Goal: Task Accomplishment & Management: Complete application form

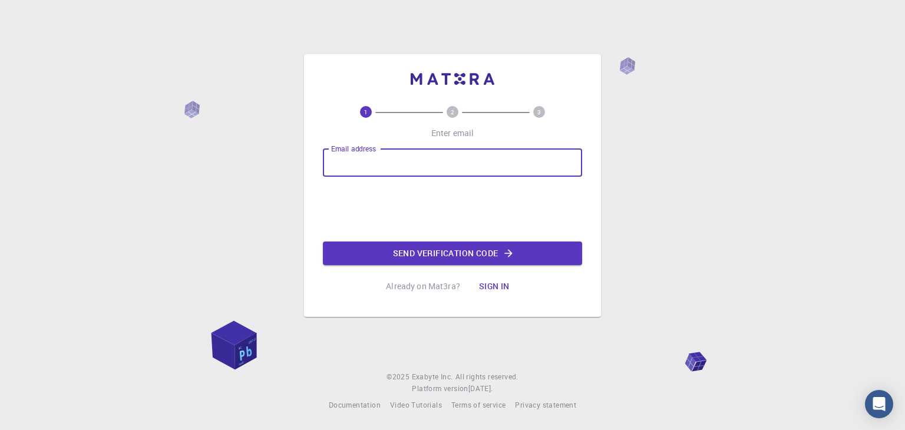
click at [367, 170] on input "Email address" at bounding box center [452, 162] width 259 height 28
type input "[EMAIL_ADDRESS][DOMAIN_NAME]"
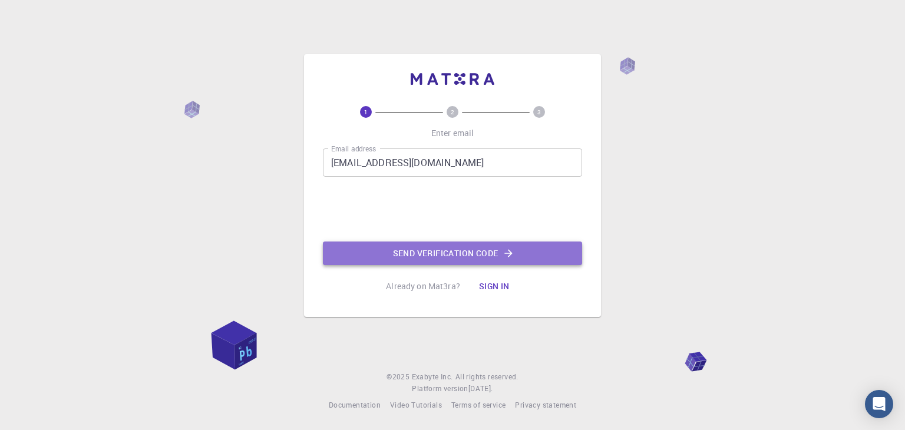
click at [464, 252] on button "Send verification code" at bounding box center [452, 254] width 259 height 24
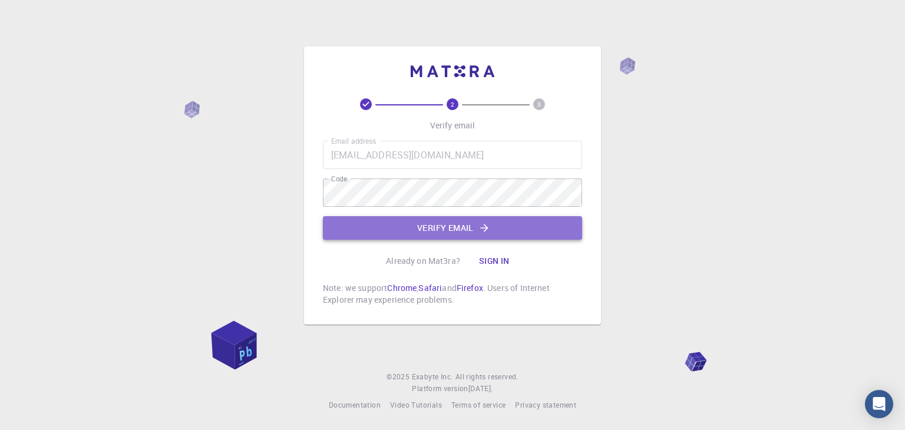
click at [465, 234] on button "Verify email" at bounding box center [452, 228] width 259 height 24
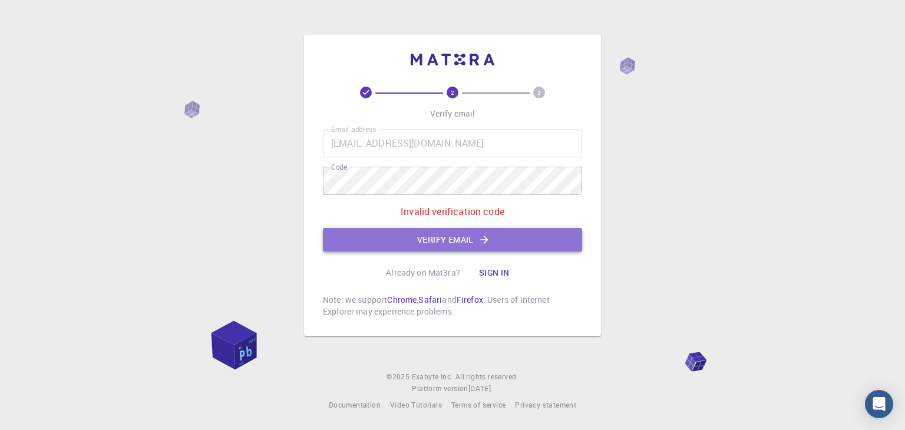
click at [478, 236] on icon "button" at bounding box center [484, 240] width 12 height 12
click at [485, 234] on icon "button" at bounding box center [484, 240] width 12 height 12
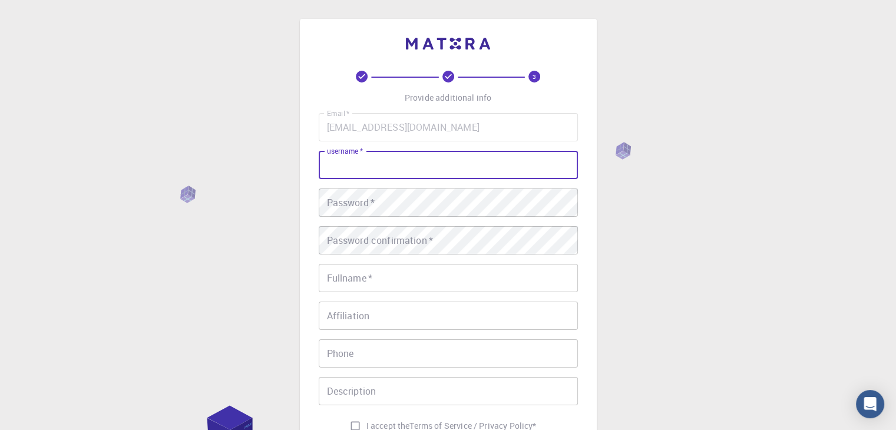
click at [363, 165] on input "username   *" at bounding box center [448, 165] width 259 height 28
type input "[PERSON_NAME] A"
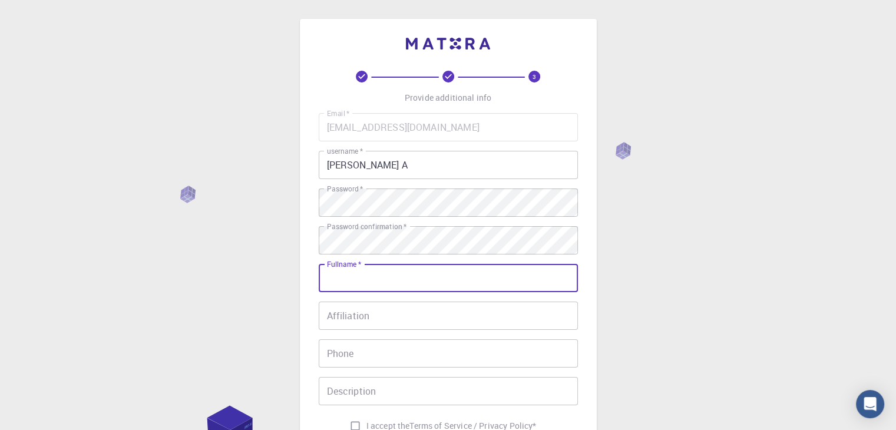
click at [361, 277] on input "Fullname   *" at bounding box center [448, 278] width 259 height 28
type input "[PERSON_NAME] A"
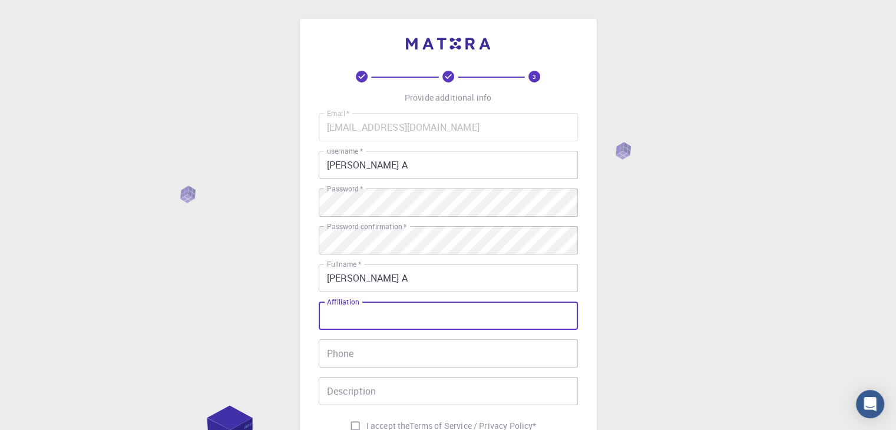
click at [342, 321] on input "Affiliation" at bounding box center [448, 316] width 259 height 28
type input "CB"
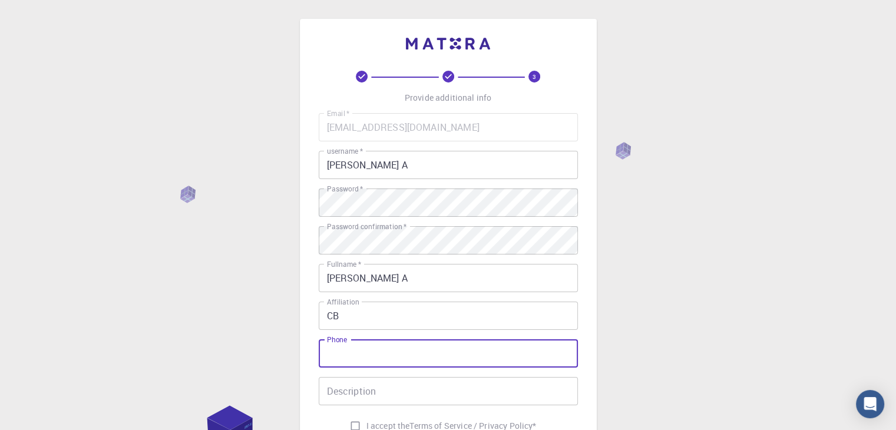
click at [338, 356] on input "Phone" at bounding box center [448, 353] width 259 height 28
type input "9"
type input "8546830430"
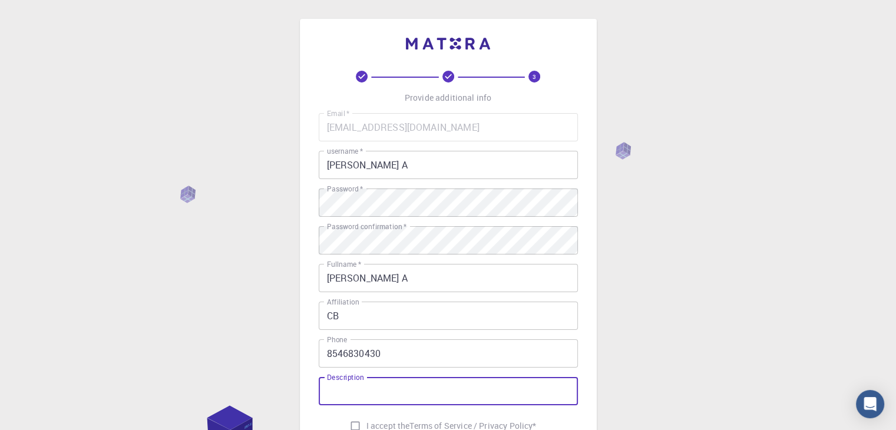
click at [353, 399] on input "Description" at bounding box center [448, 391] width 259 height 28
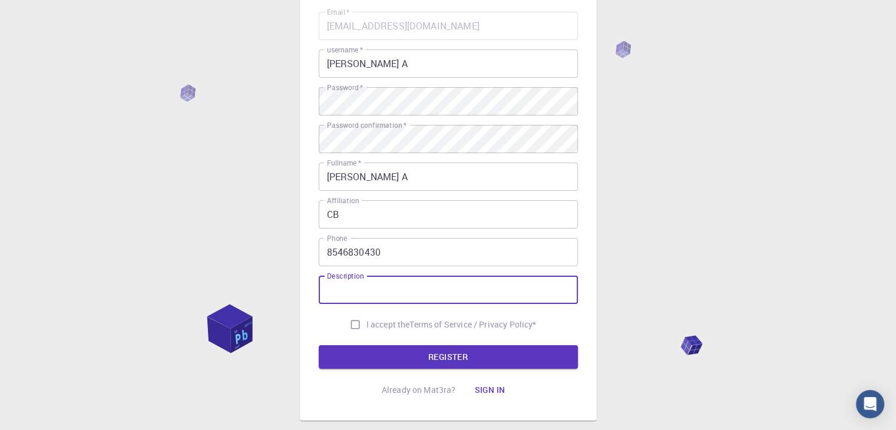
scroll to position [112, 0]
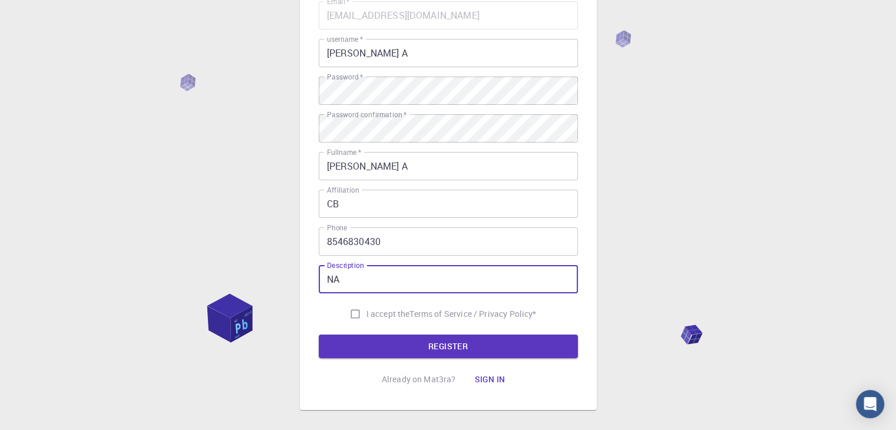
type input "NA"
click at [352, 312] on input "I accept the Terms of Service / Privacy Policy *" at bounding box center [355, 314] width 22 height 22
checkbox input "true"
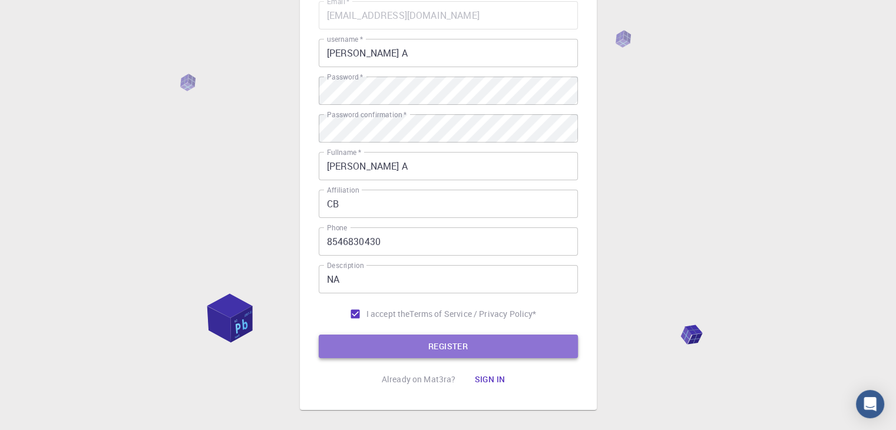
click at [439, 342] on button "REGISTER" at bounding box center [448, 347] width 259 height 24
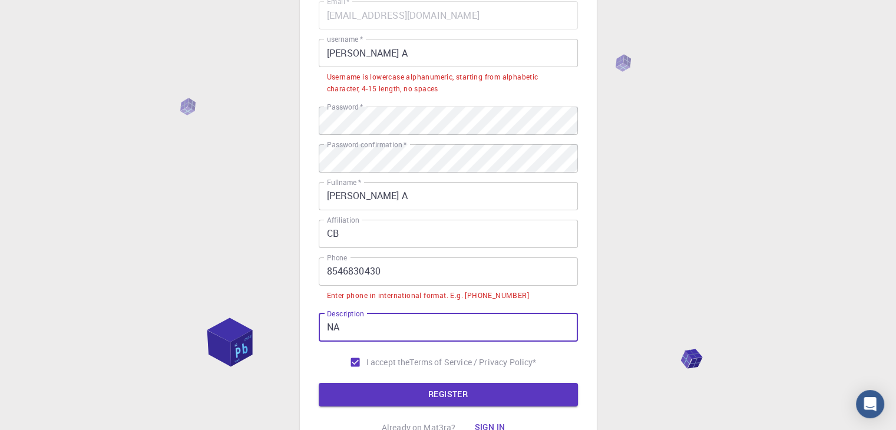
click at [360, 329] on input "NA" at bounding box center [448, 327] width 259 height 28
type input "N"
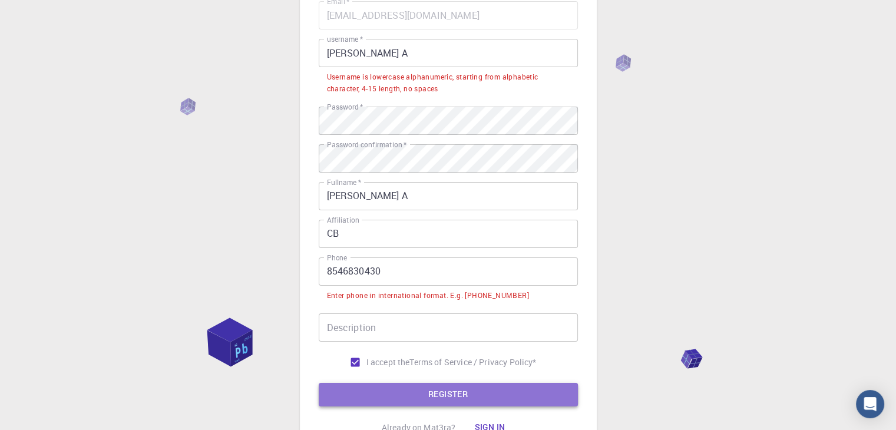
click at [456, 388] on button "REGISTER" at bounding box center [448, 395] width 259 height 24
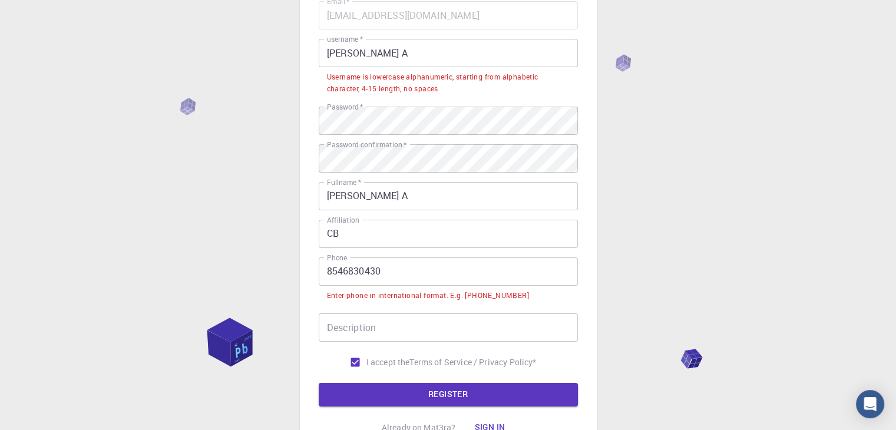
scroll to position [0, 0]
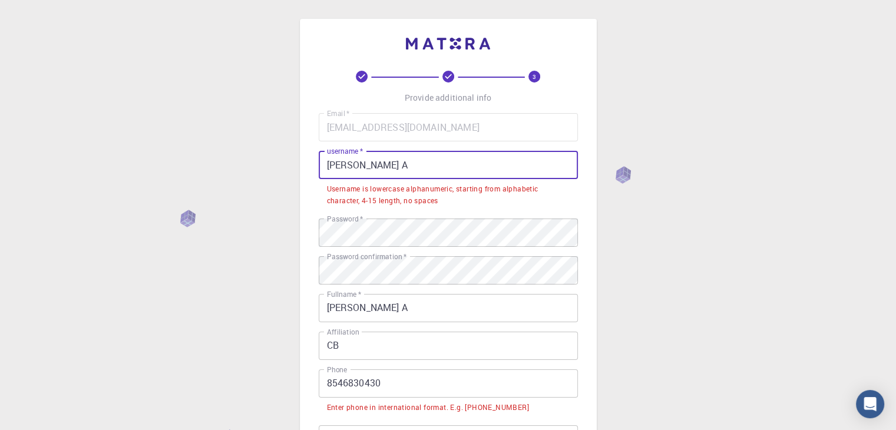
click at [414, 163] on input "[PERSON_NAME] A" at bounding box center [448, 165] width 259 height 28
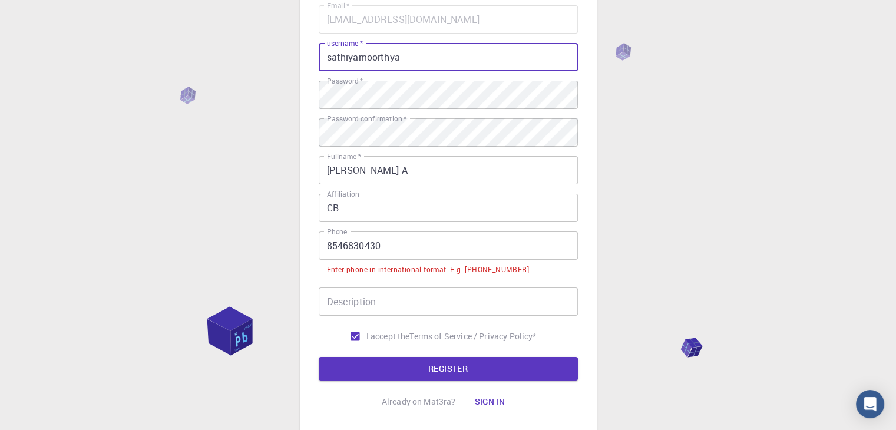
scroll to position [118, 0]
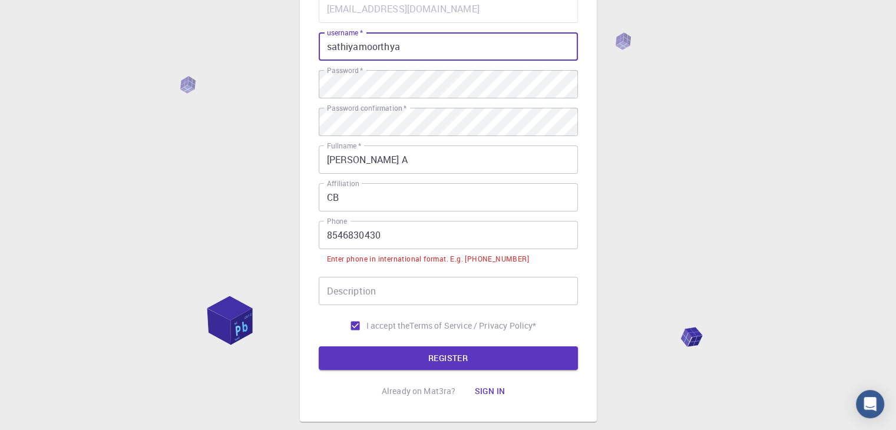
type input "sathiyamoorthya"
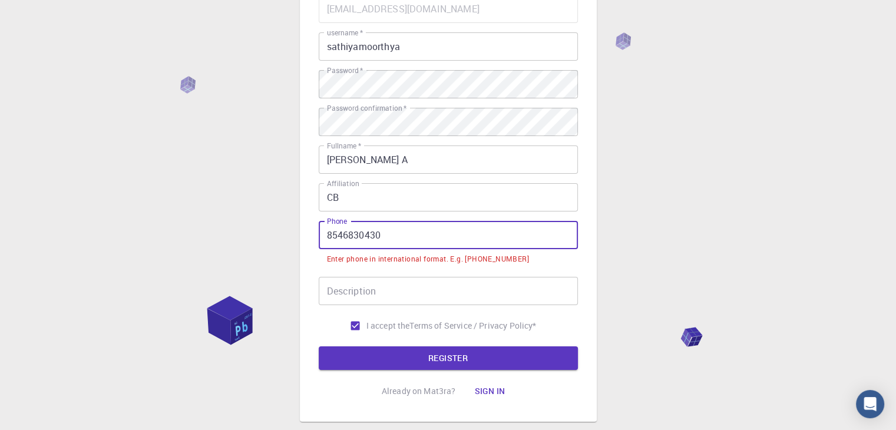
click at [326, 236] on input "8546830430" at bounding box center [448, 235] width 259 height 28
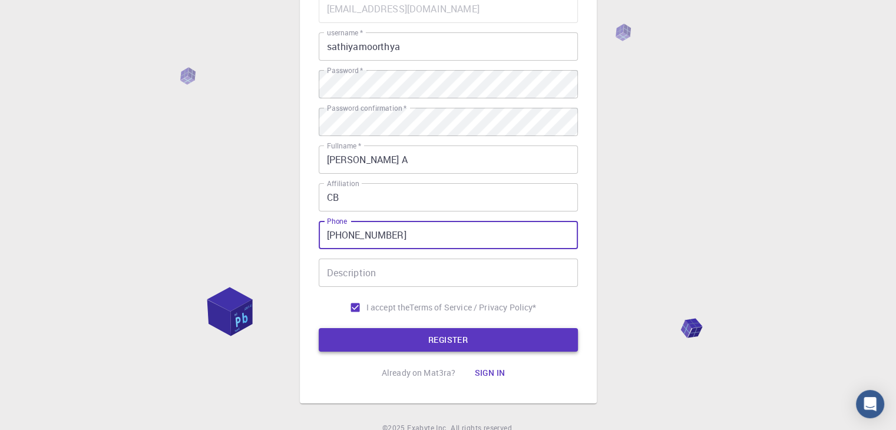
click at [421, 342] on button "REGISTER" at bounding box center [448, 340] width 259 height 24
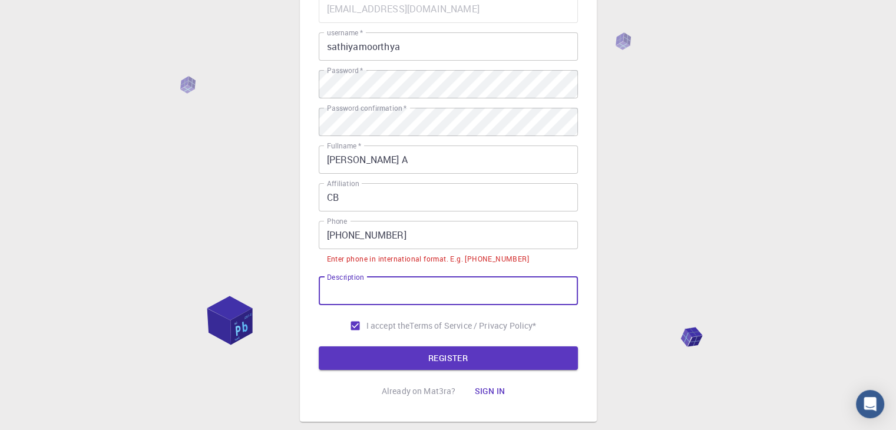
click at [357, 295] on input "Description" at bounding box center [448, 291] width 259 height 28
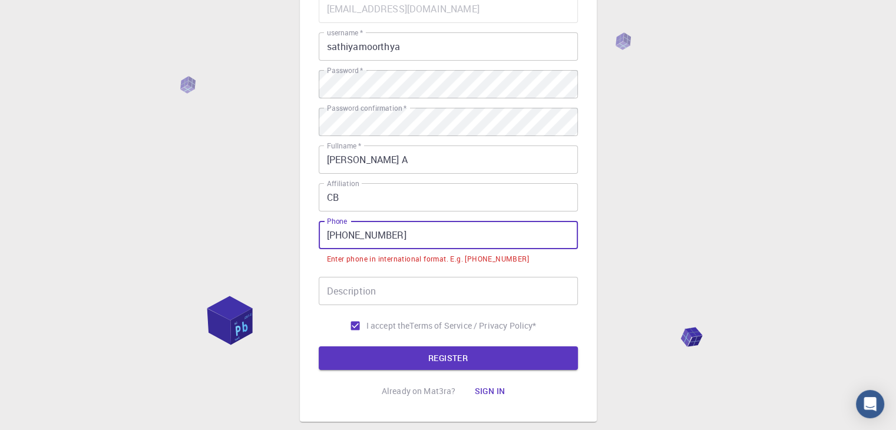
click at [399, 234] on input "[PHONE_NUMBER]" at bounding box center [448, 235] width 259 height 28
click at [340, 239] on input "[PHONE_NUMBER]" at bounding box center [448, 235] width 259 height 28
click at [345, 239] on input "[PHONE_NUMBER]" at bounding box center [448, 235] width 259 height 28
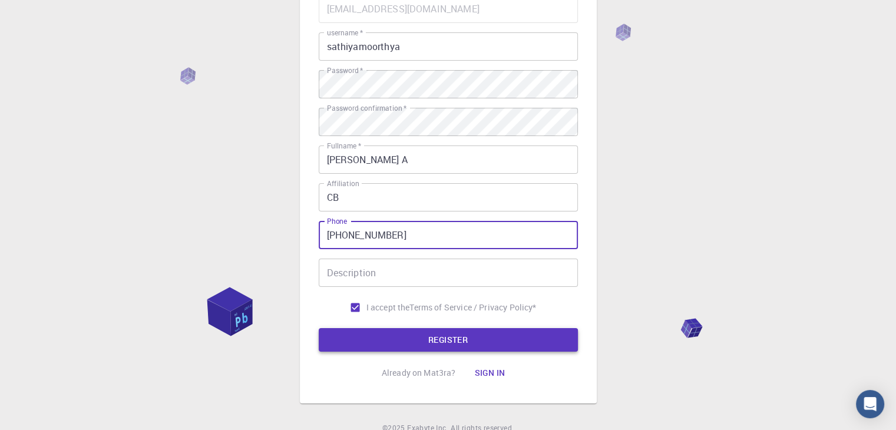
type input "[PHONE_NUMBER]"
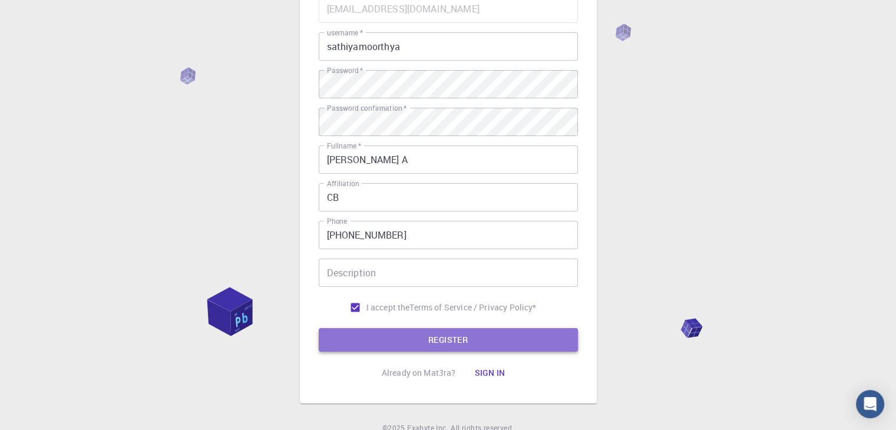
click at [409, 330] on button "REGISTER" at bounding box center [448, 340] width 259 height 24
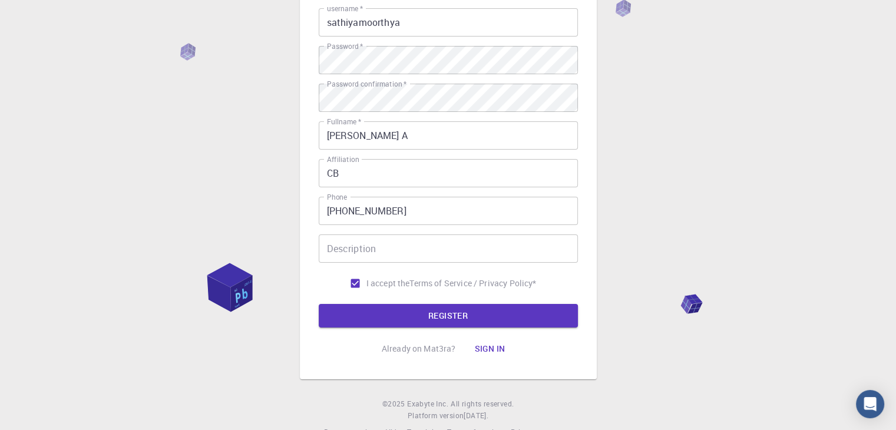
scroll to position [170, 0]
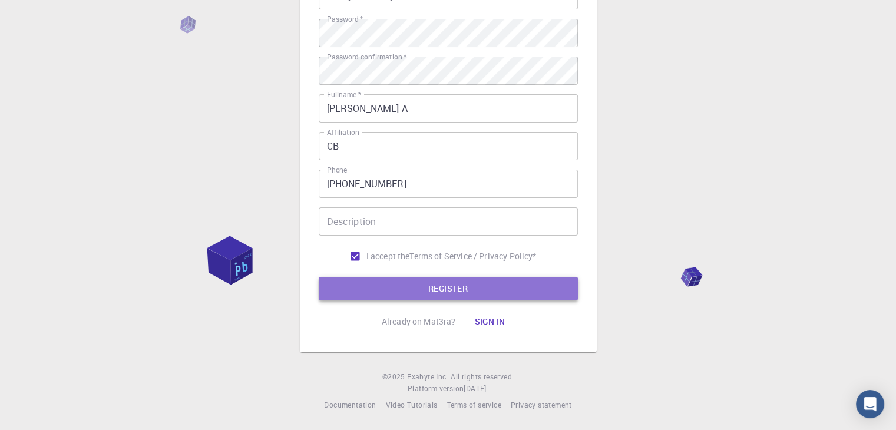
click at [493, 282] on button "REGISTER" at bounding box center [448, 289] width 259 height 24
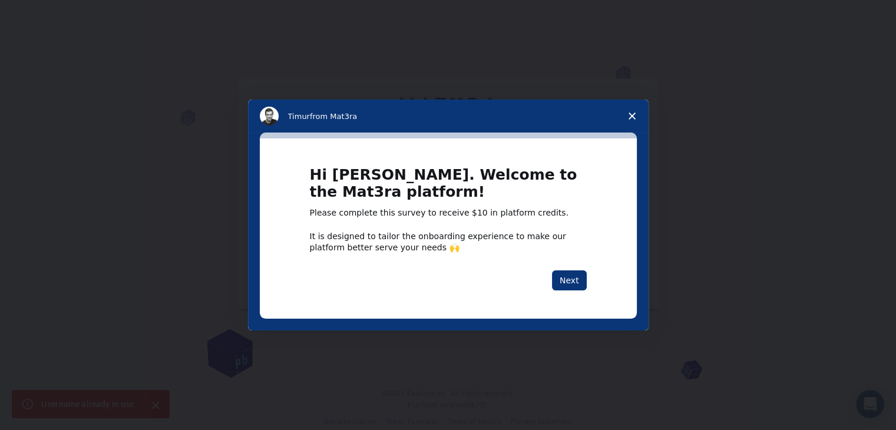
click at [619, 121] on span "Close survey" at bounding box center [632, 116] width 33 height 33
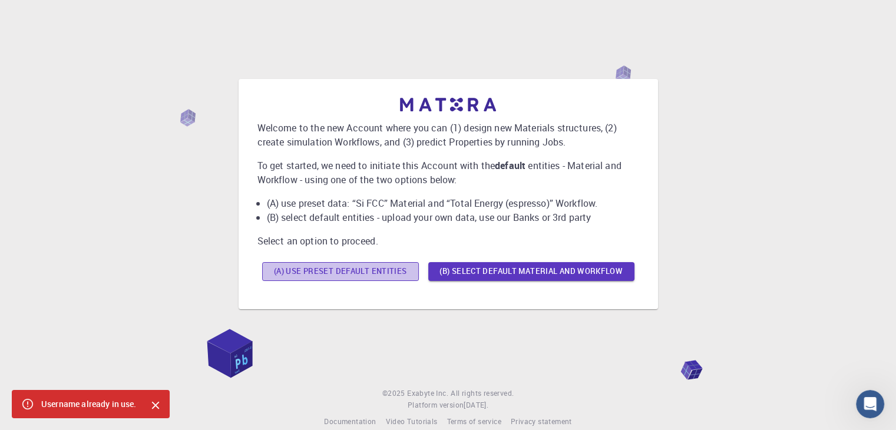
click at [344, 272] on button "(A) Use preset default entities" at bounding box center [340, 271] width 157 height 19
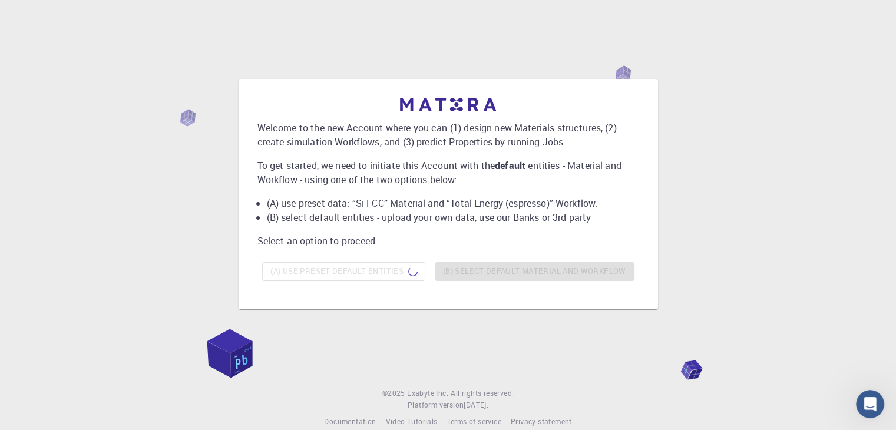
click at [502, 275] on div "(A) Use preset default entities (B) Select default material and workflow" at bounding box center [448, 271] width 382 height 28
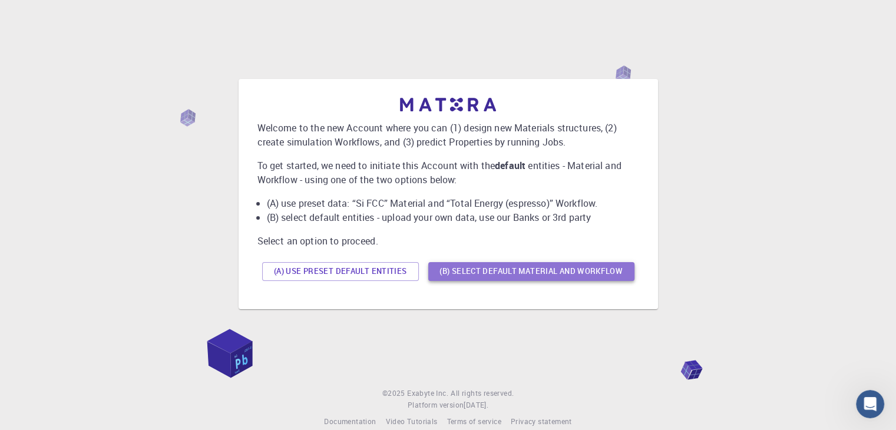
click at [608, 270] on button "(B) Select default material and workflow" at bounding box center [531, 271] width 206 height 19
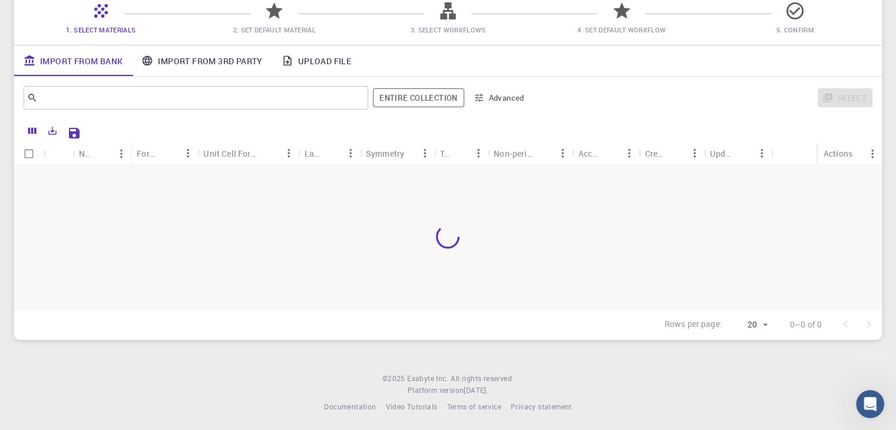
scroll to position [105, 0]
click at [104, 8] on icon at bounding box center [101, 9] width 21 height 21
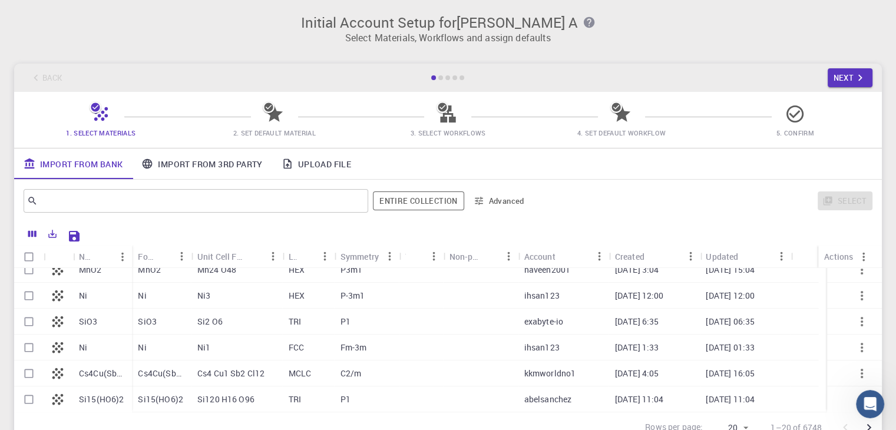
scroll to position [0, 0]
